Goal: Task Accomplishment & Management: Use online tool/utility

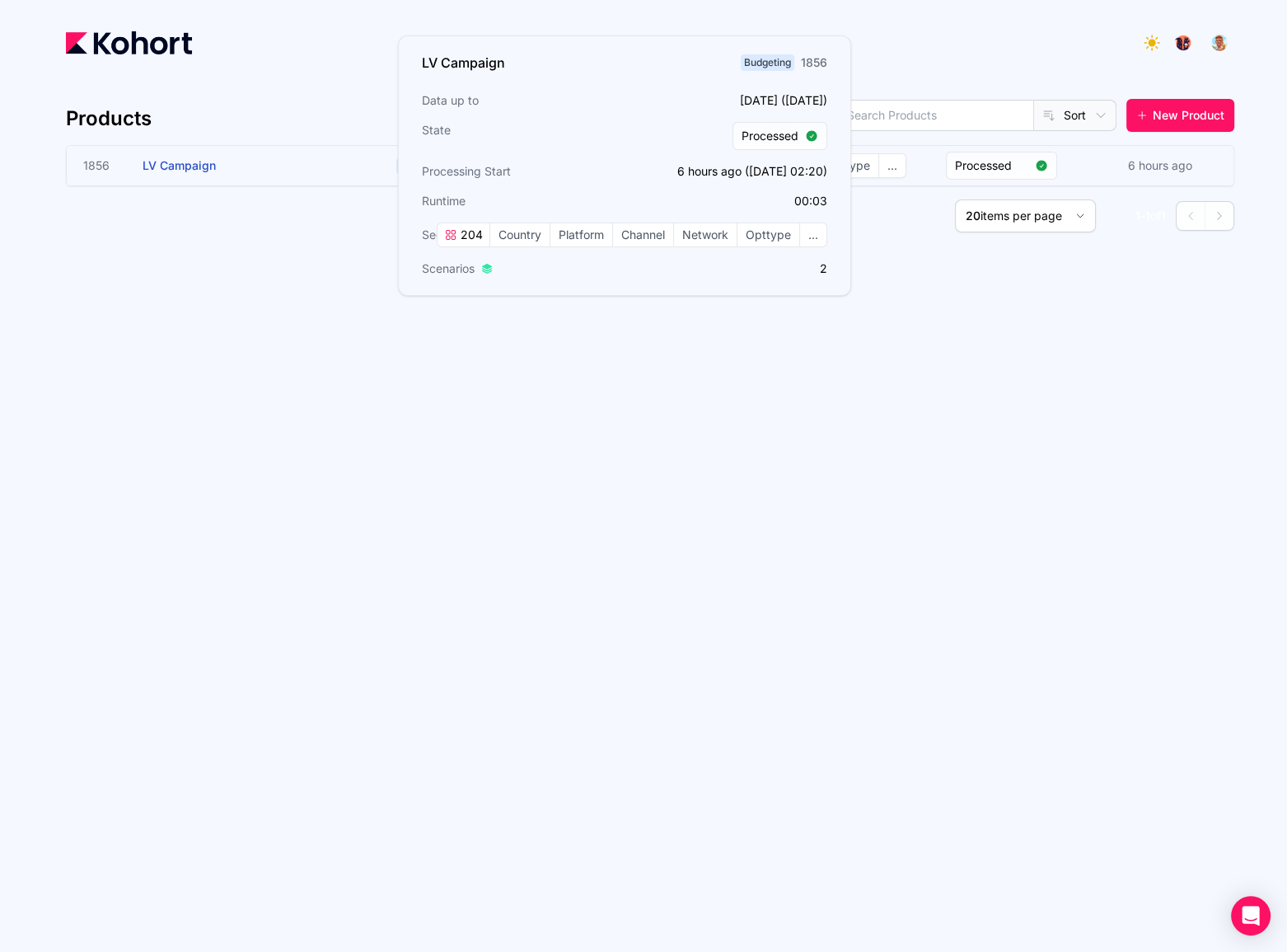
click at [300, 168] on h3 "LV Campaign" at bounding box center [266, 166] width 247 height 39
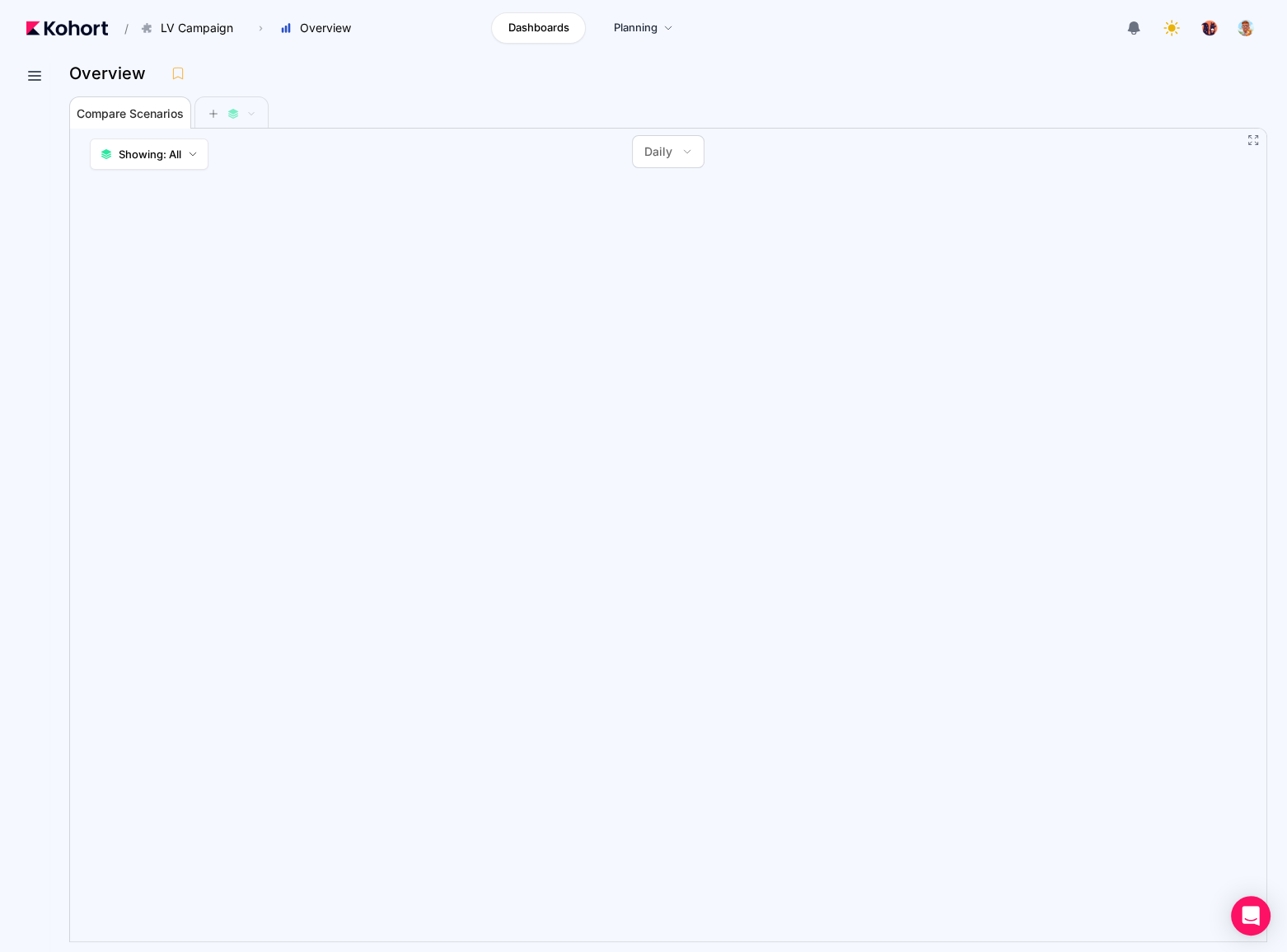
click at [358, 108] on div "Compare Scenarios" at bounding box center [656, 112] width 1174 height 33
click at [36, 77] on icon at bounding box center [35, 76] width 20 height 20
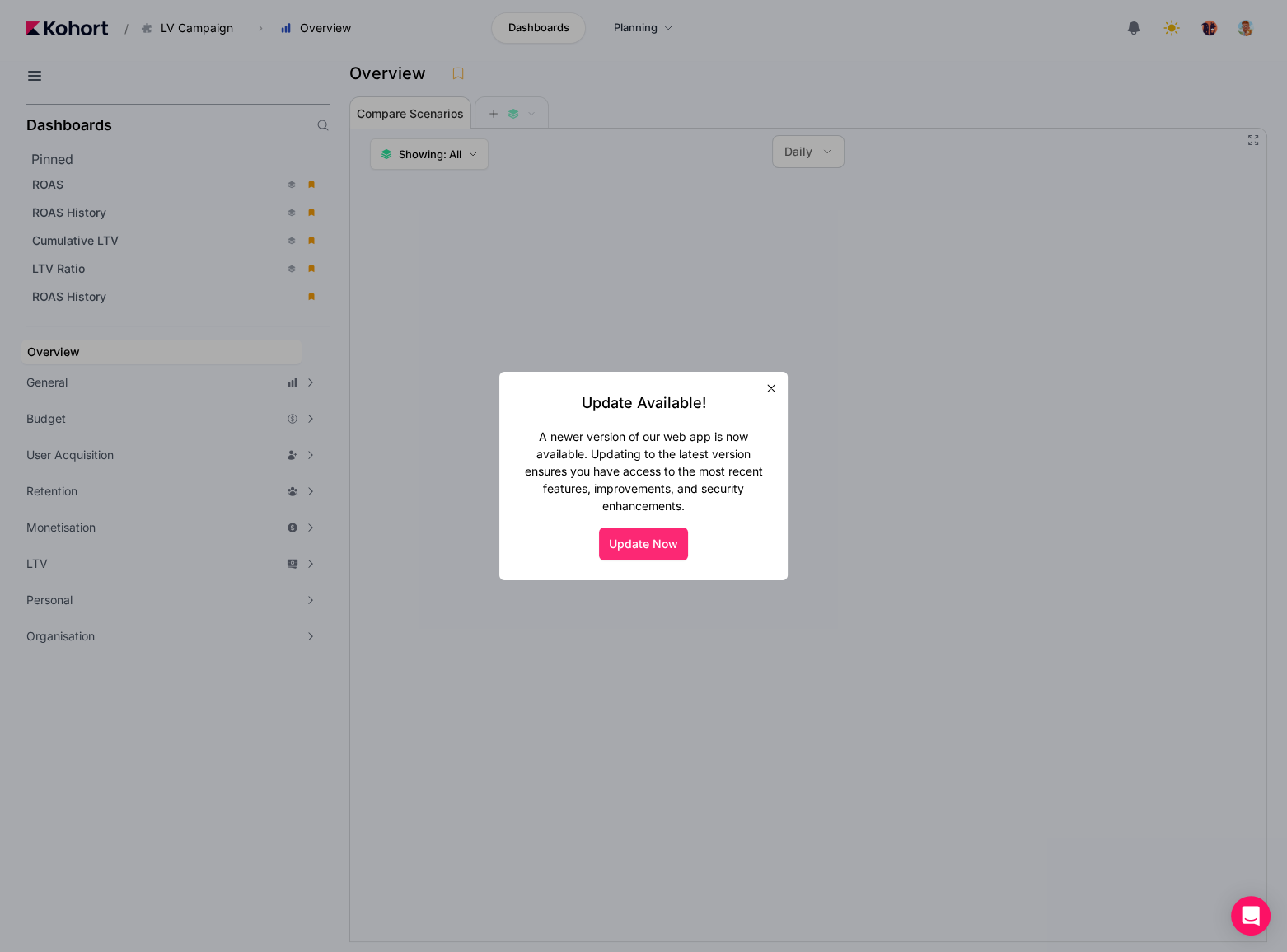
click at [643, 545] on button "Update Now" at bounding box center [643, 543] width 89 height 33
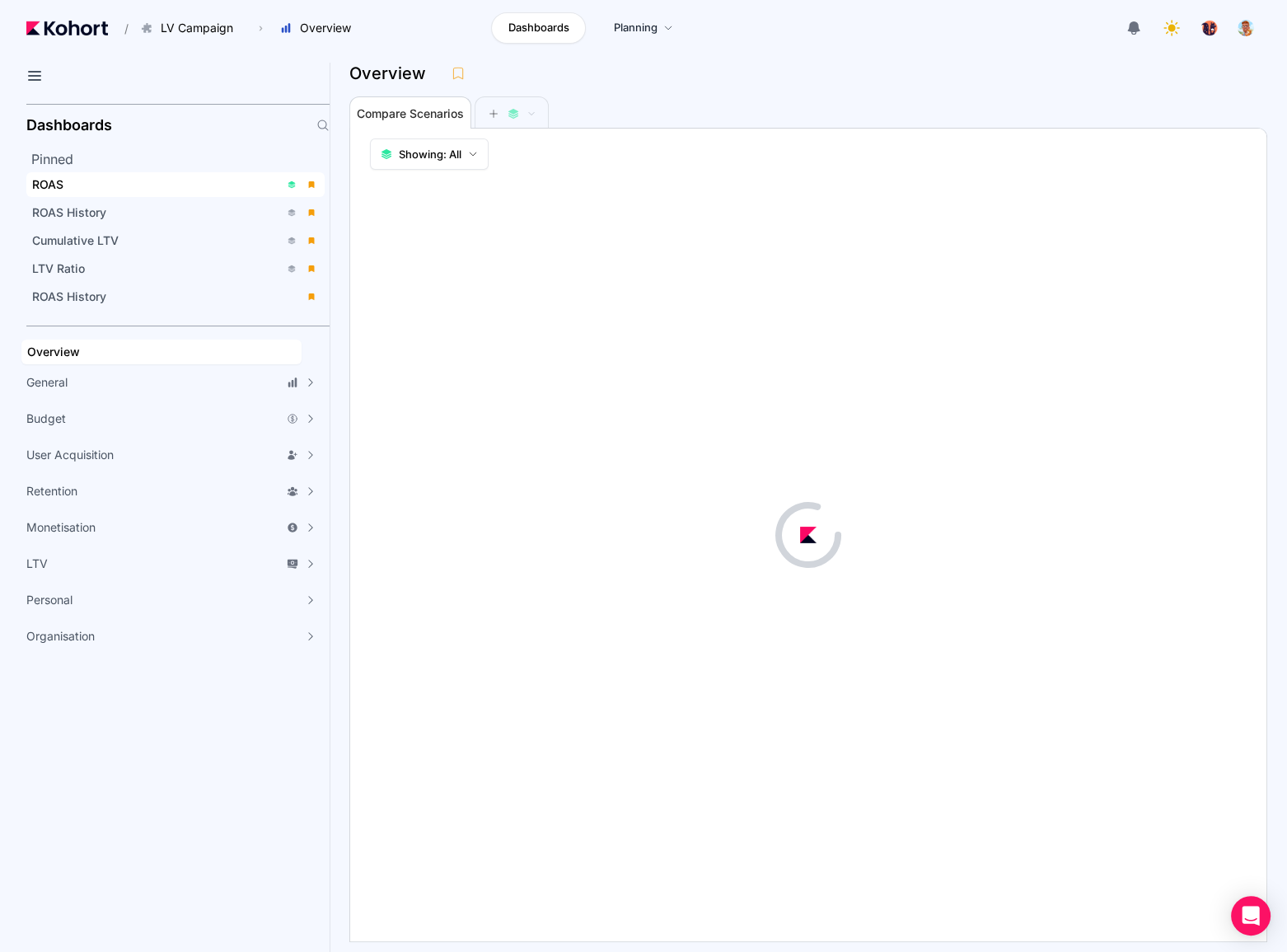
click at [100, 187] on div "ROAS" at bounding box center [156, 185] width 247 height 16
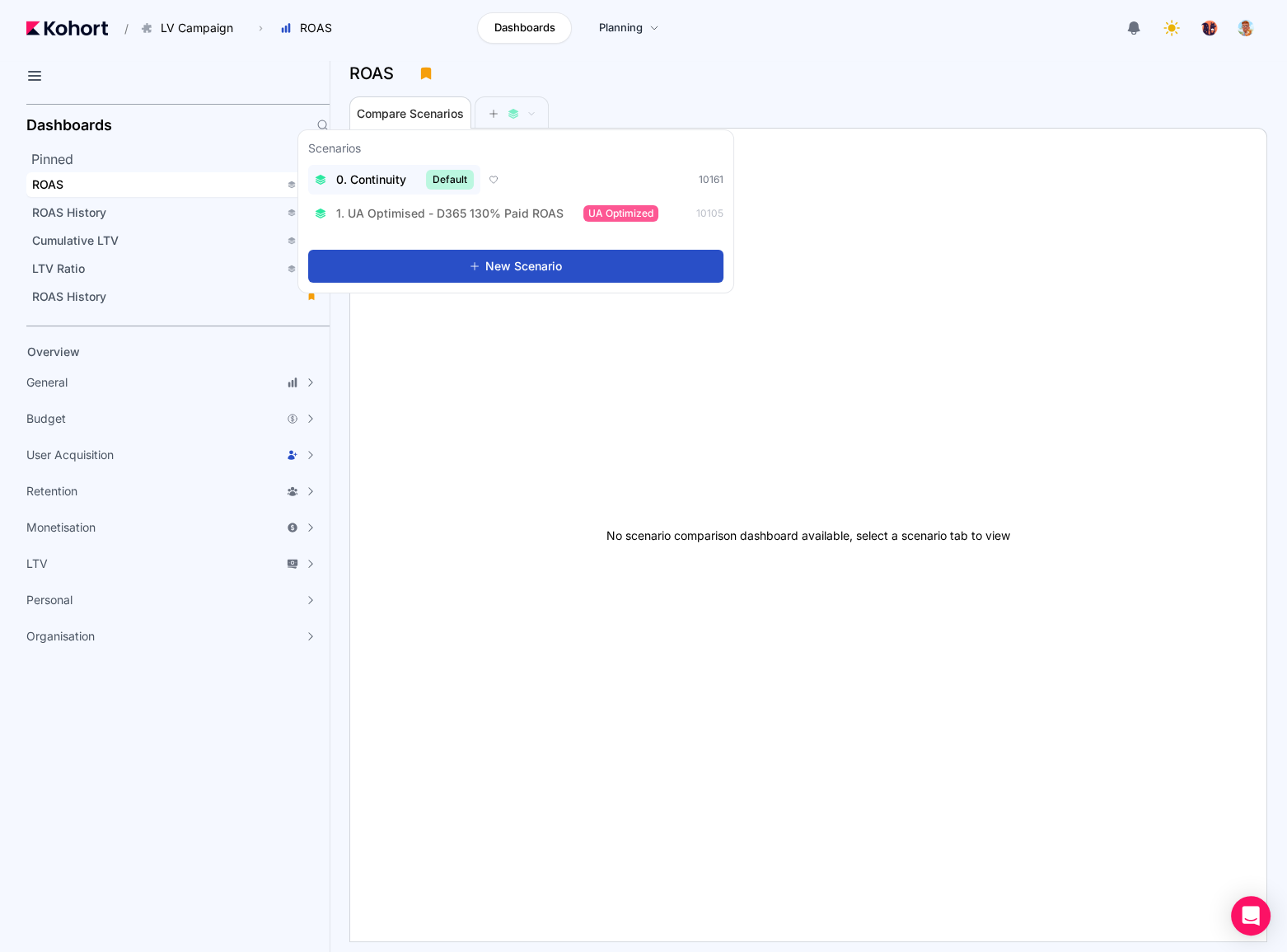
click at [401, 177] on span "0. Continuity" at bounding box center [371, 179] width 70 height 16
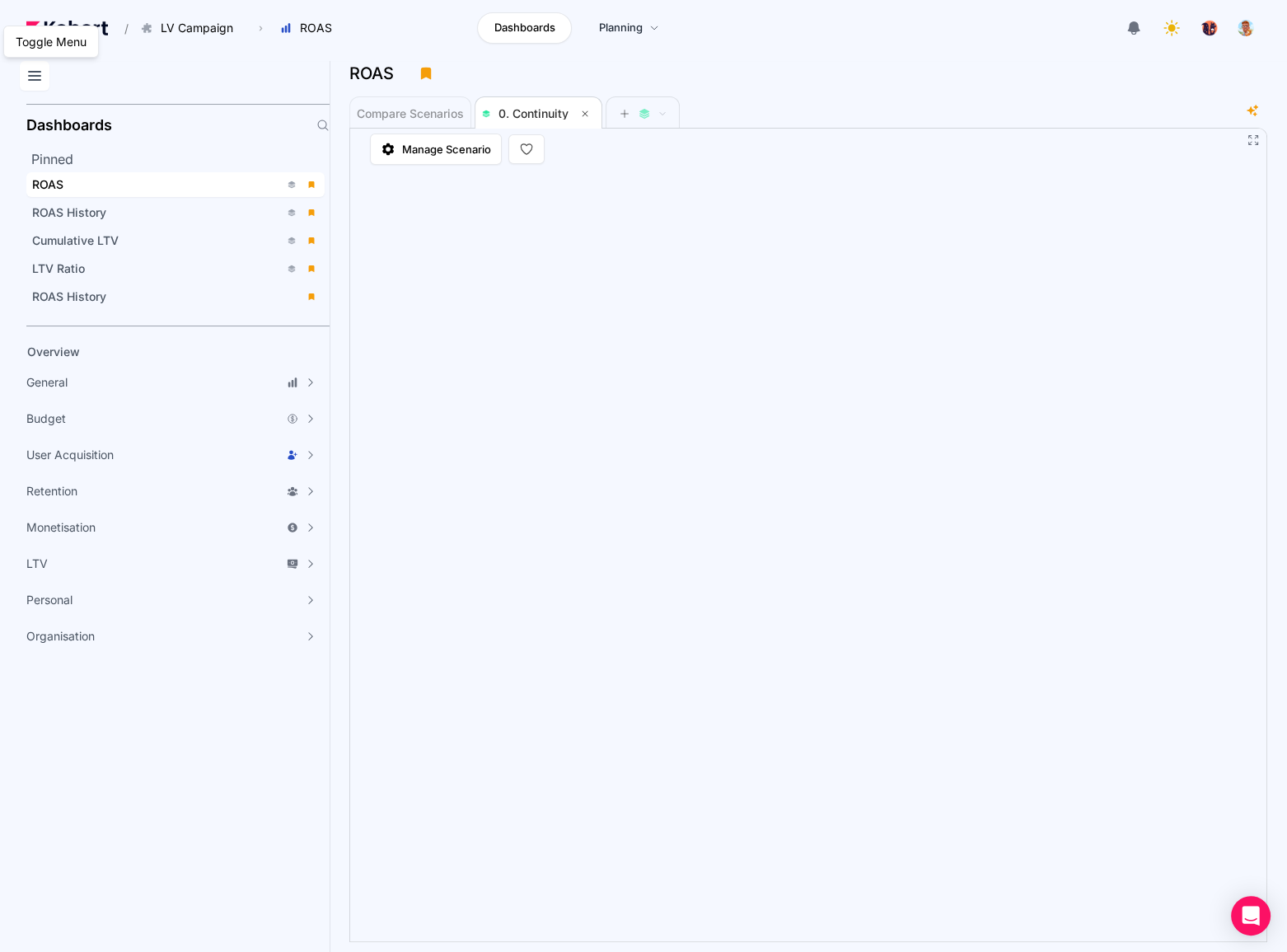
click at [35, 75] on icon at bounding box center [35, 76] width 20 height 20
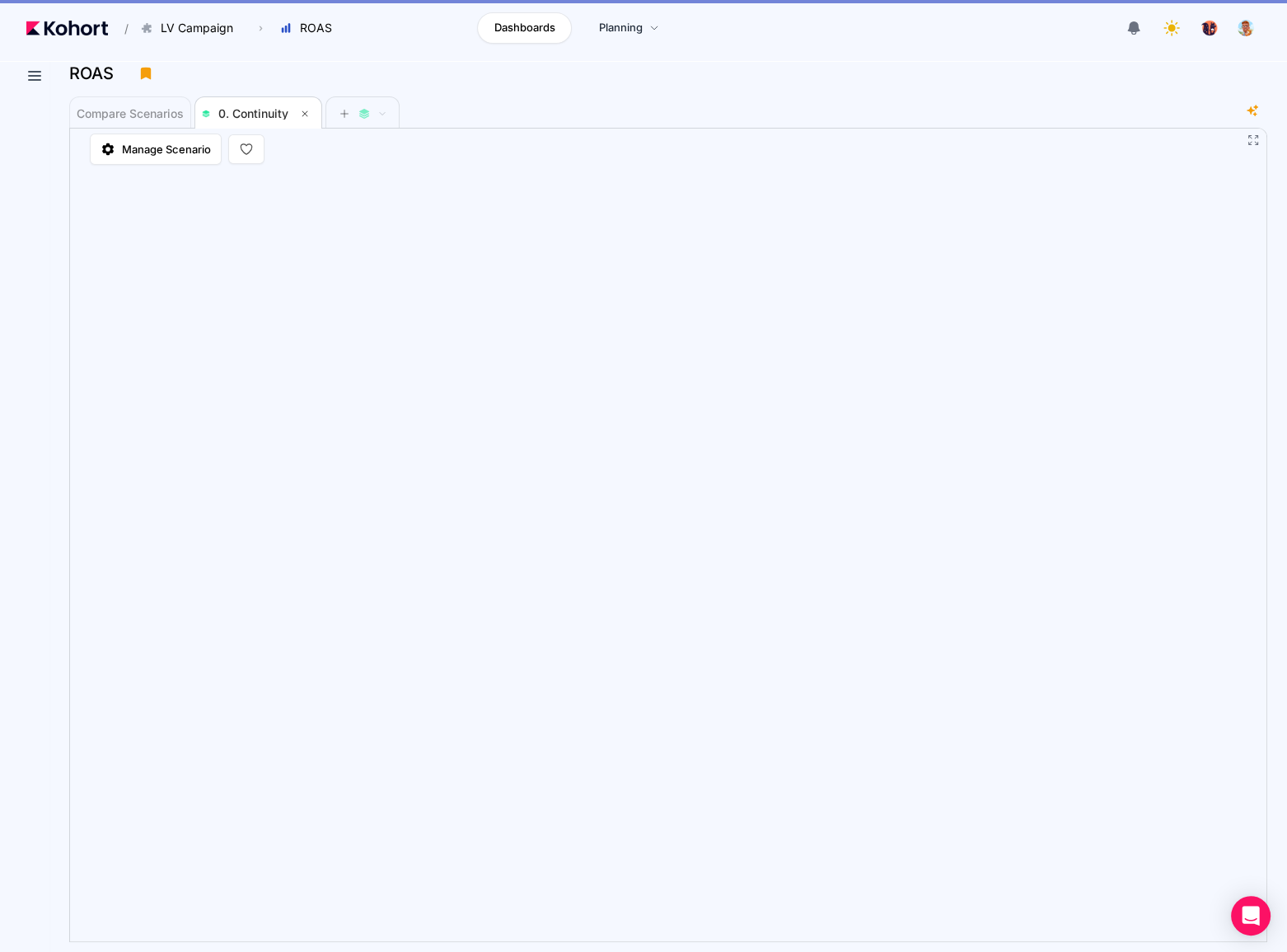
click at [1049, 126] on div "Compare Scenarios 0. Continuity" at bounding box center [656, 112] width 1174 height 33
